Goal: Entertainment & Leisure: Consume media (video, audio)

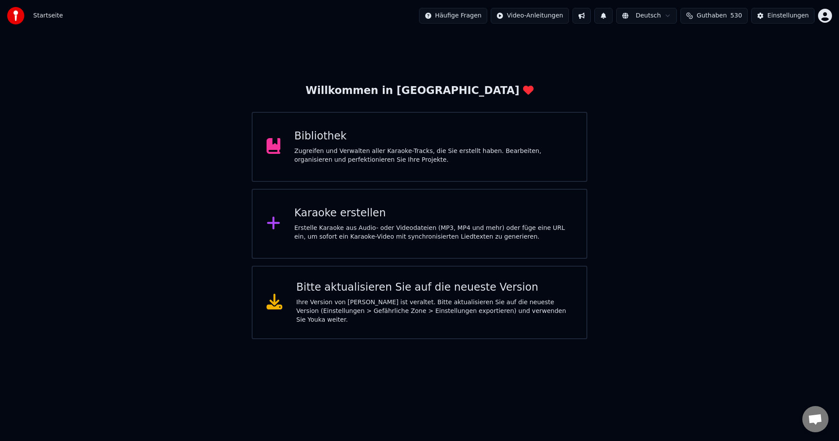
click at [315, 137] on div "Bibliothek" at bounding box center [433, 136] width 278 height 14
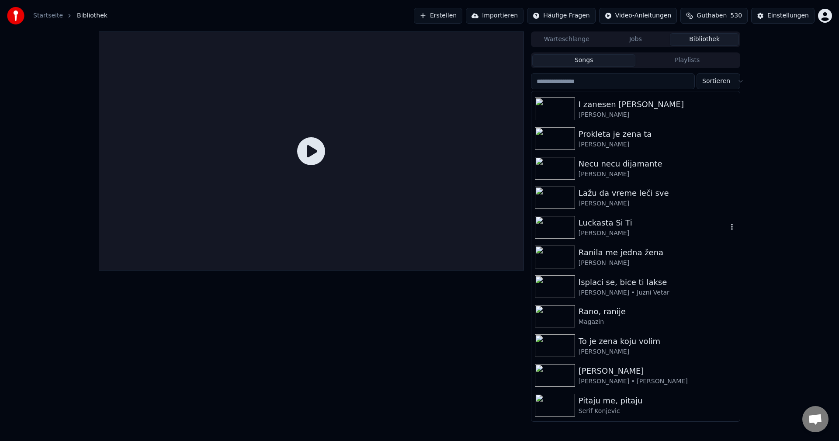
scroll to position [87, 0]
click at [554, 282] on img at bounding box center [555, 285] width 40 height 23
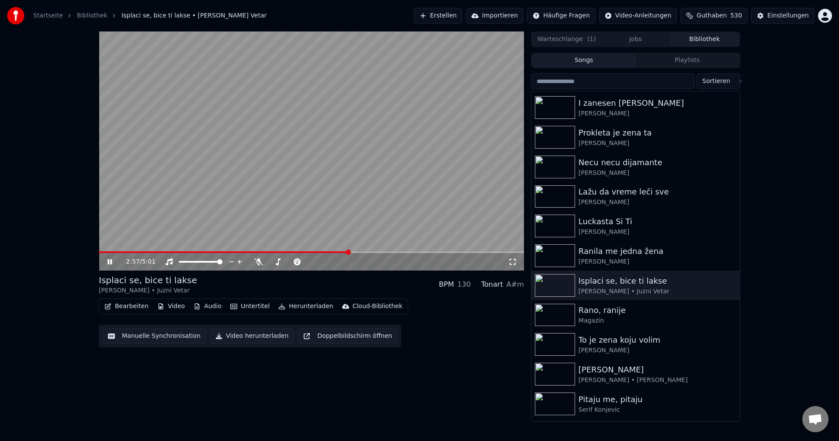
click at [403, 180] on video at bounding box center [311, 150] width 425 height 239
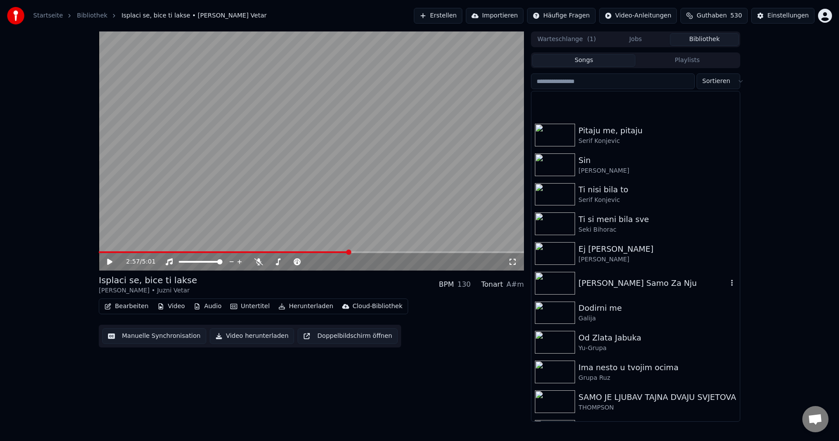
scroll to position [393, 0]
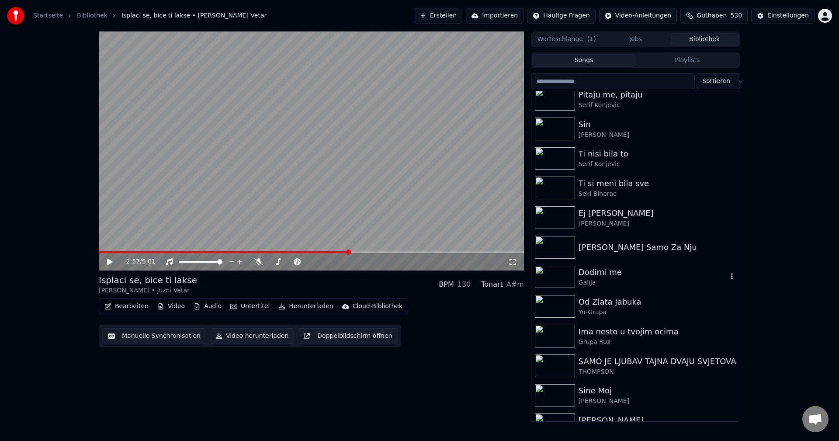
click at [566, 278] on img at bounding box center [555, 277] width 40 height 23
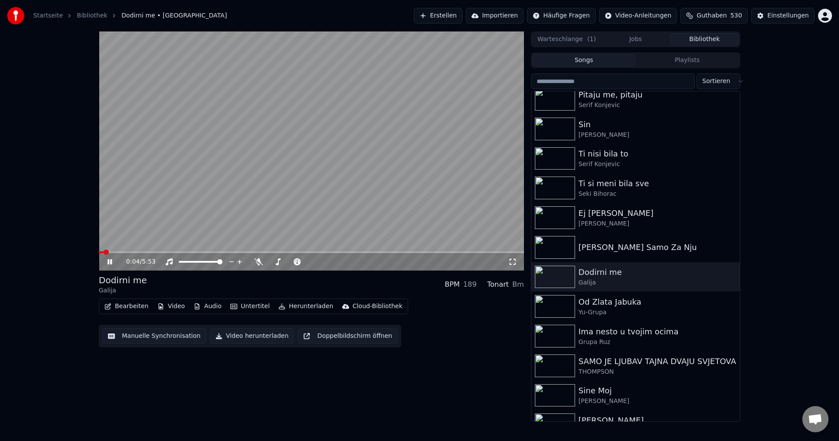
click at [103, 253] on span at bounding box center [101, 252] width 5 height 2
click at [103, 253] on span at bounding box center [223, 252] width 248 height 2
click at [557, 308] on img at bounding box center [555, 306] width 40 height 23
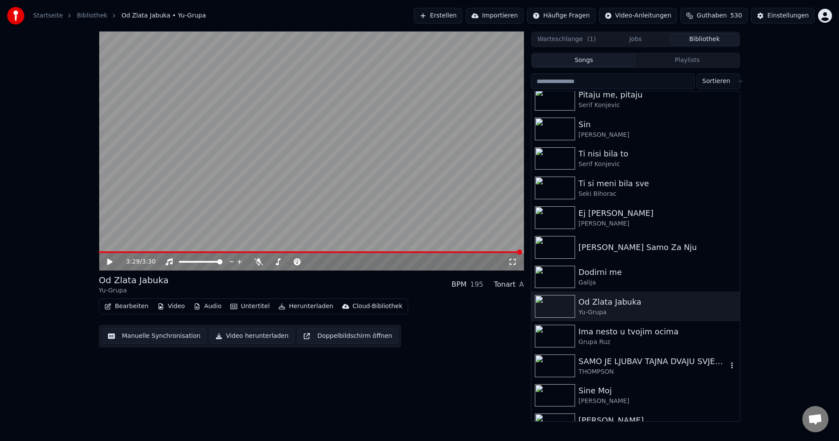
scroll to position [481, 0]
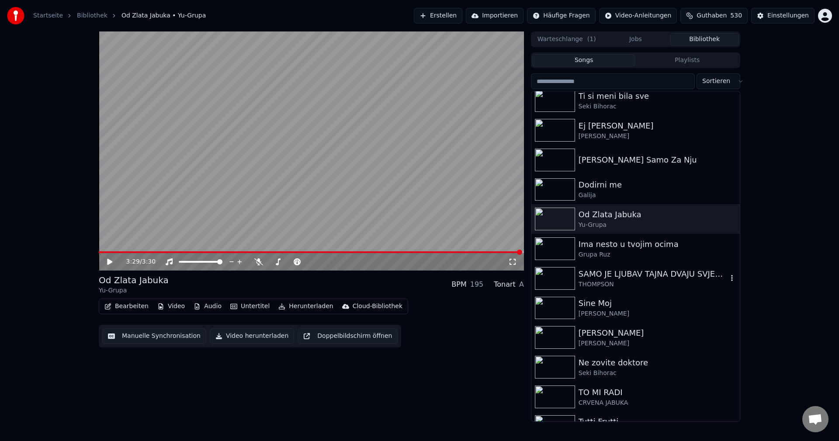
click at [557, 279] on img at bounding box center [555, 278] width 40 height 23
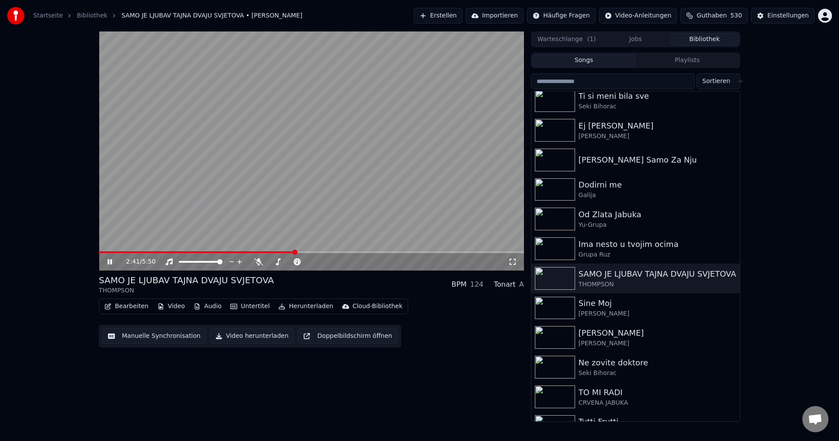
click at [356, 202] on video at bounding box center [311, 150] width 425 height 239
click at [104, 253] on span at bounding box center [101, 252] width 5 height 2
click at [338, 117] on video at bounding box center [311, 150] width 425 height 239
click at [104, 250] on video at bounding box center [311, 150] width 425 height 239
click at [108, 251] on span at bounding box center [104, 252] width 10 height 2
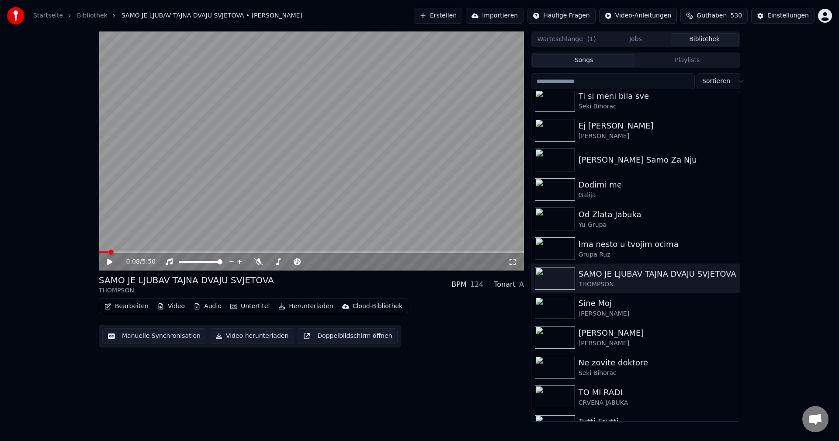
drag, startPoint x: 225, startPoint y: 232, endPoint x: 350, endPoint y: 241, distance: 125.8
click at [225, 232] on video at bounding box center [311, 150] width 425 height 239
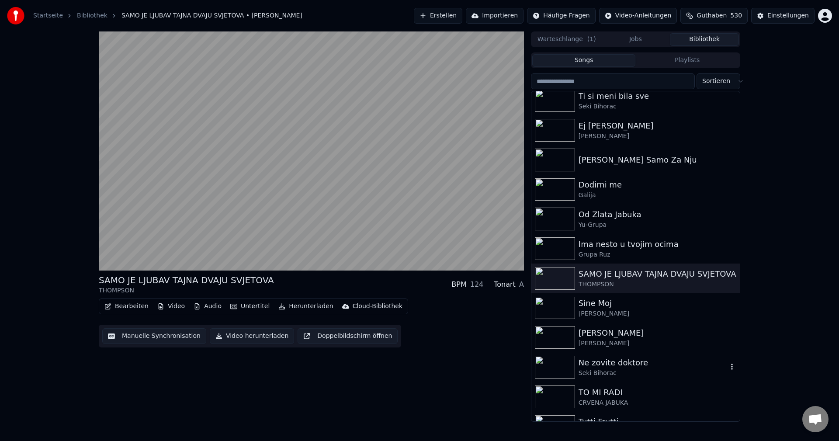
scroll to position [568, 0]
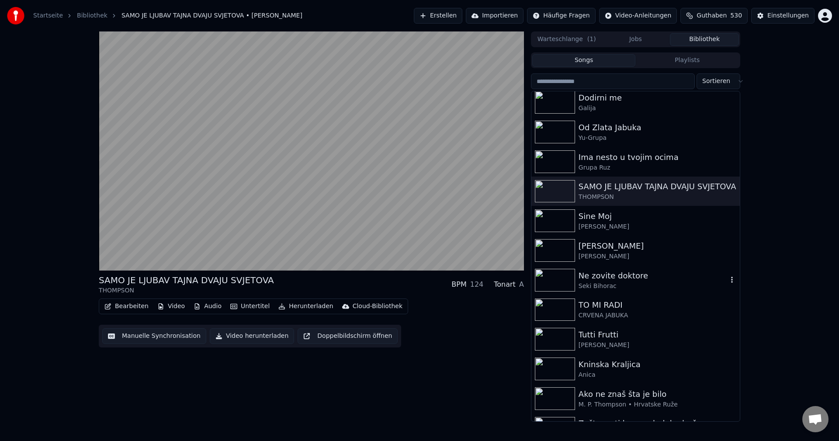
click at [557, 274] on img at bounding box center [555, 280] width 40 height 23
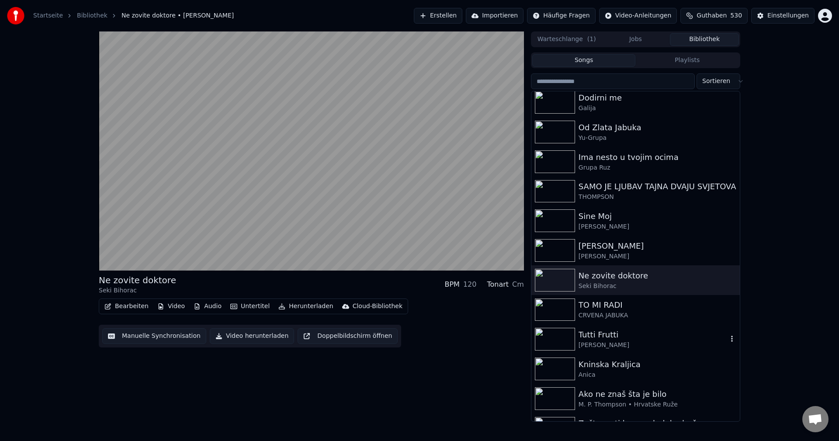
click at [544, 339] on img at bounding box center [555, 339] width 40 height 23
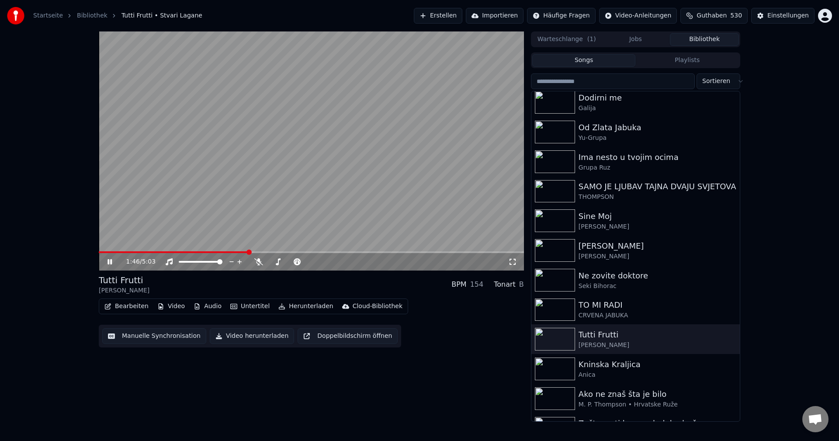
click at [103, 254] on div "1:46 / 5:03" at bounding box center [311, 261] width 425 height 17
click at [104, 251] on span at bounding box center [174, 252] width 150 height 2
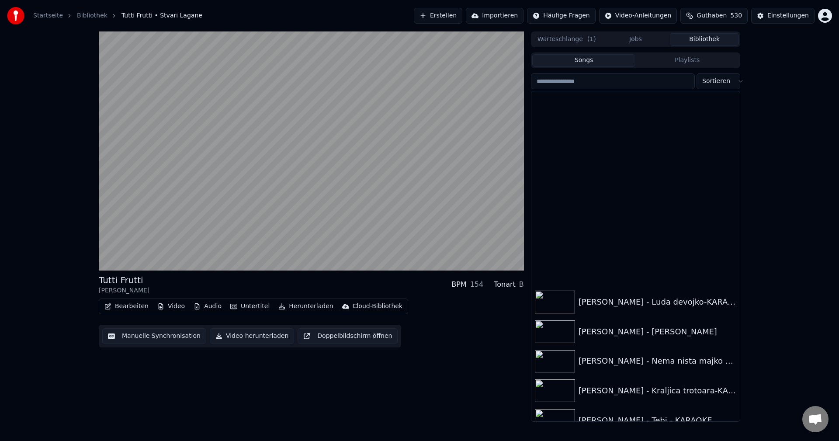
scroll to position [10275, 0]
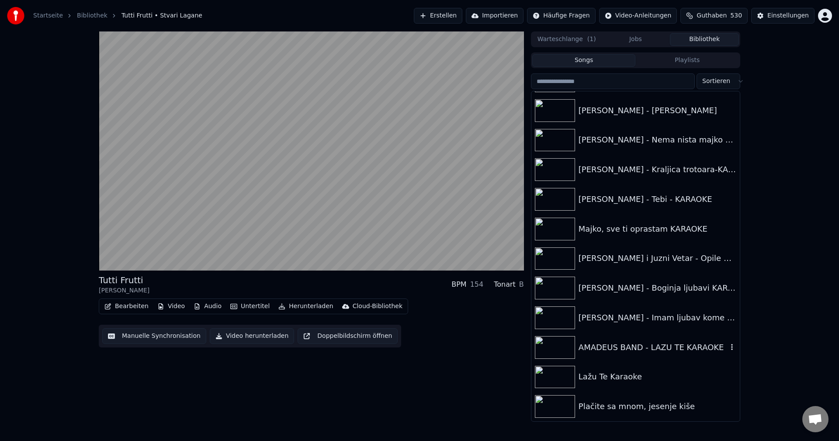
click at [542, 348] on img at bounding box center [555, 347] width 40 height 23
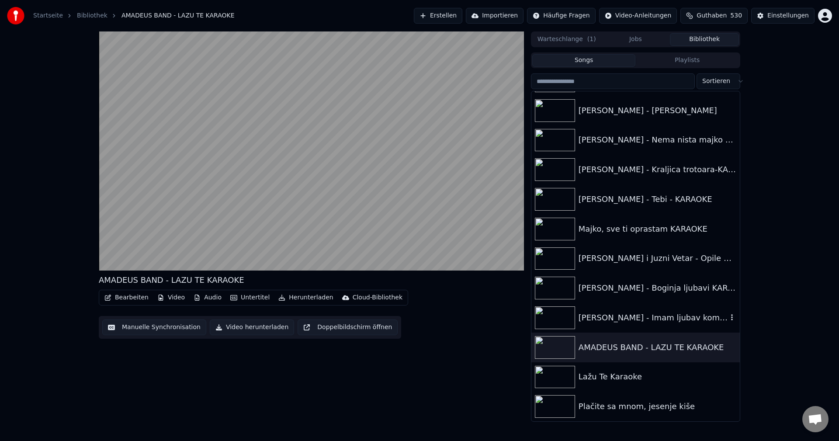
click at [560, 311] on img at bounding box center [555, 317] width 40 height 23
